Goal: Navigation & Orientation: Go to known website

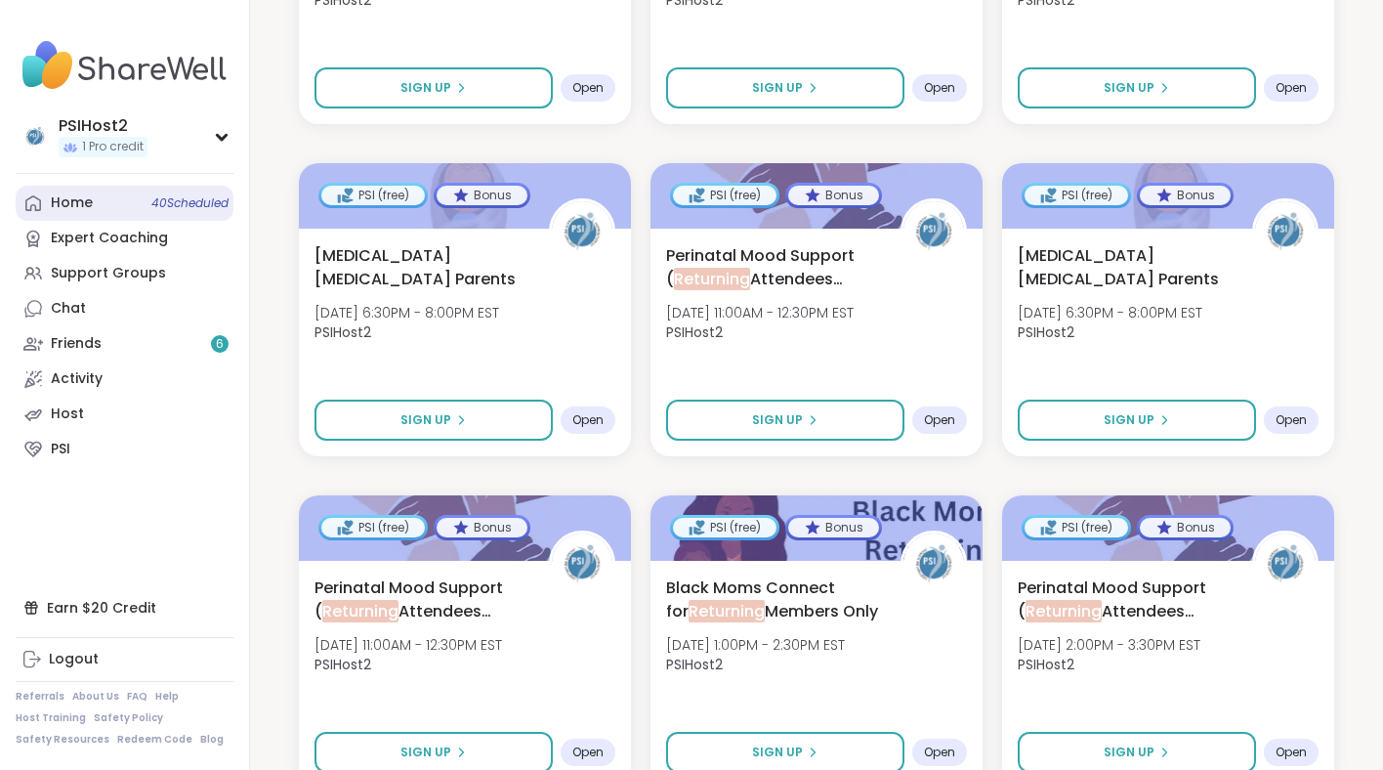
click at [106, 214] on link "Home 40 Scheduled" at bounding box center [125, 203] width 218 height 35
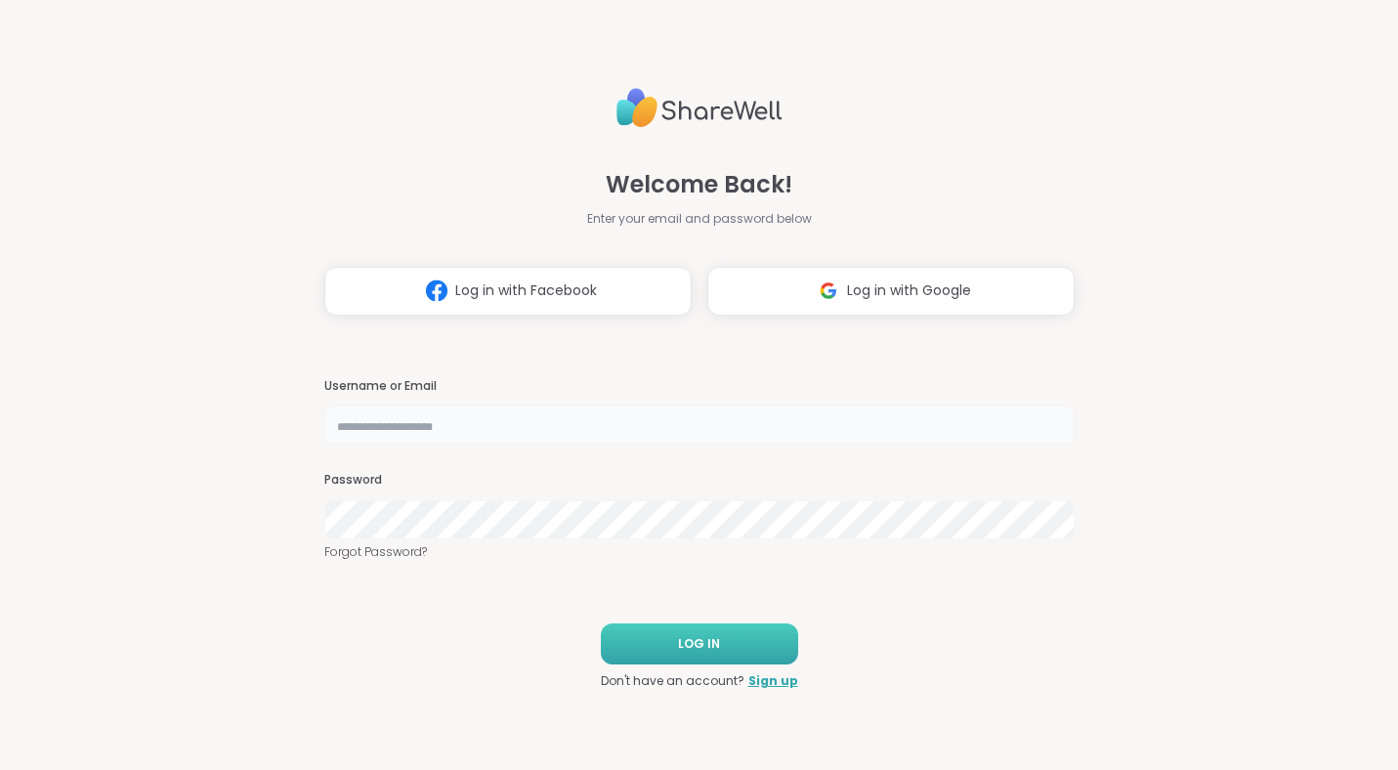
type input "********"
click at [653, 654] on button "LOG IN" at bounding box center [699, 643] width 197 height 41
